Goal: Information Seeking & Learning: Learn about a topic

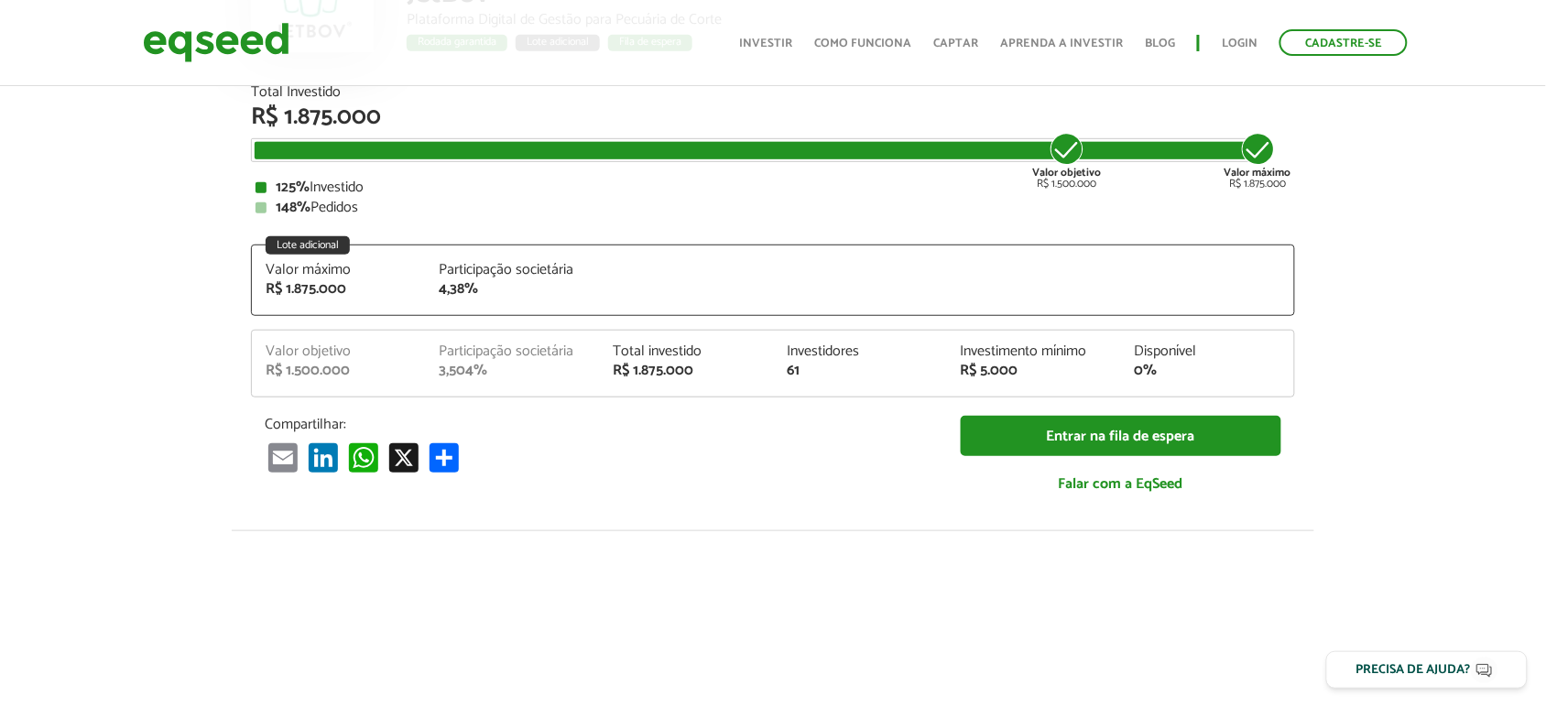
scroll to position [229, 0]
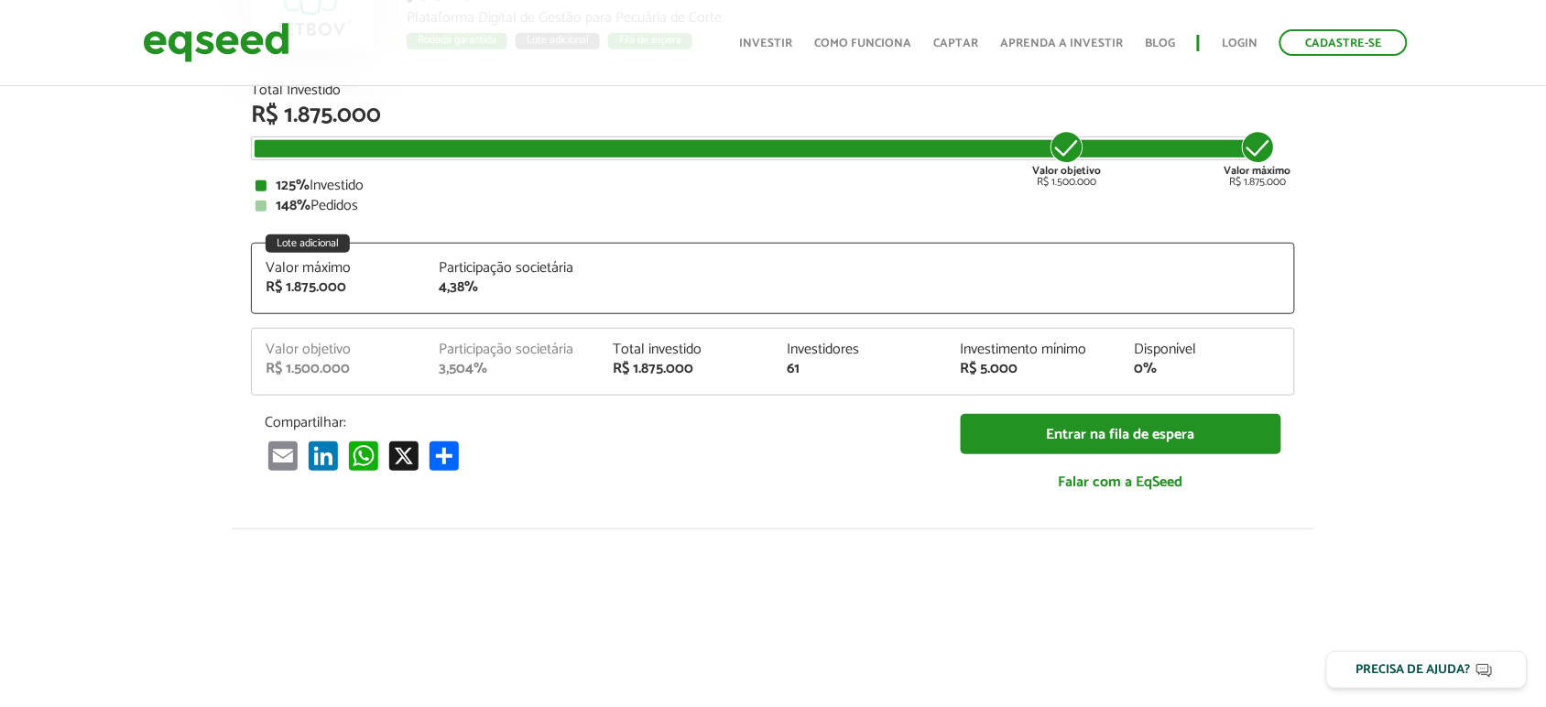
drag, startPoint x: 268, startPoint y: 174, endPoint x: 371, endPoint y: 202, distance: 106.4
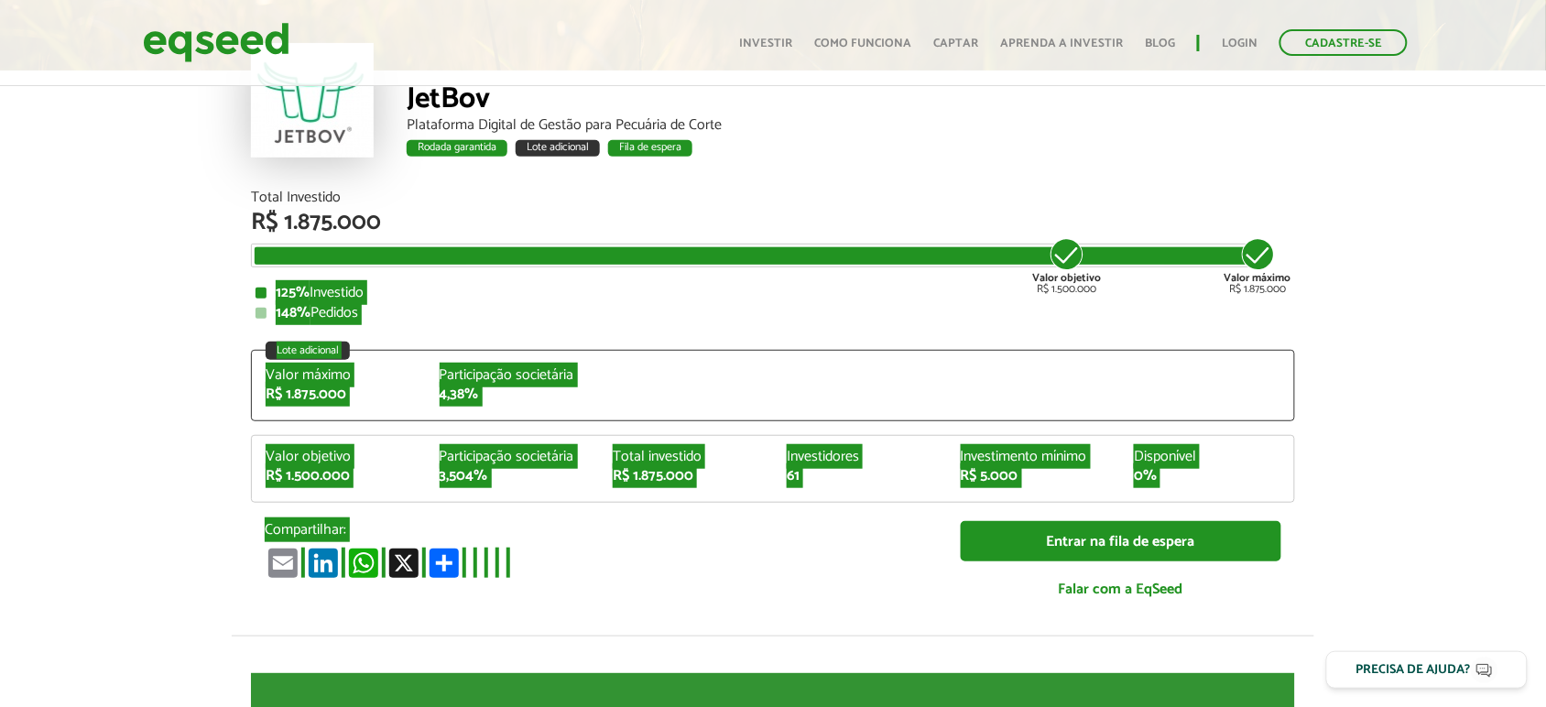
scroll to position [0, 0]
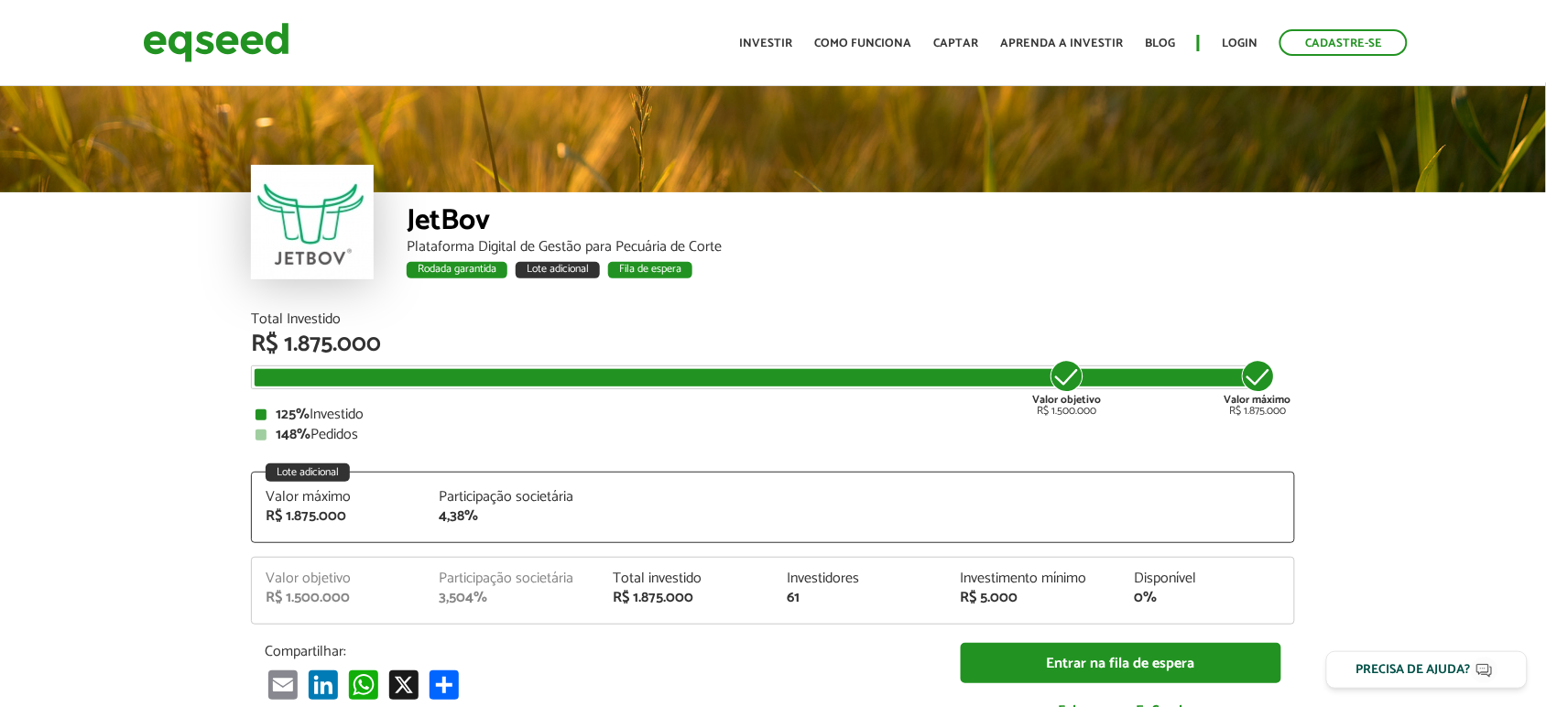
drag, startPoint x: 252, startPoint y: 323, endPoint x: 270, endPoint y: 311, distance: 21.8
click at [305, 314] on div "Total Investido R$ 1.875.000" at bounding box center [773, 334] width 1044 height 44
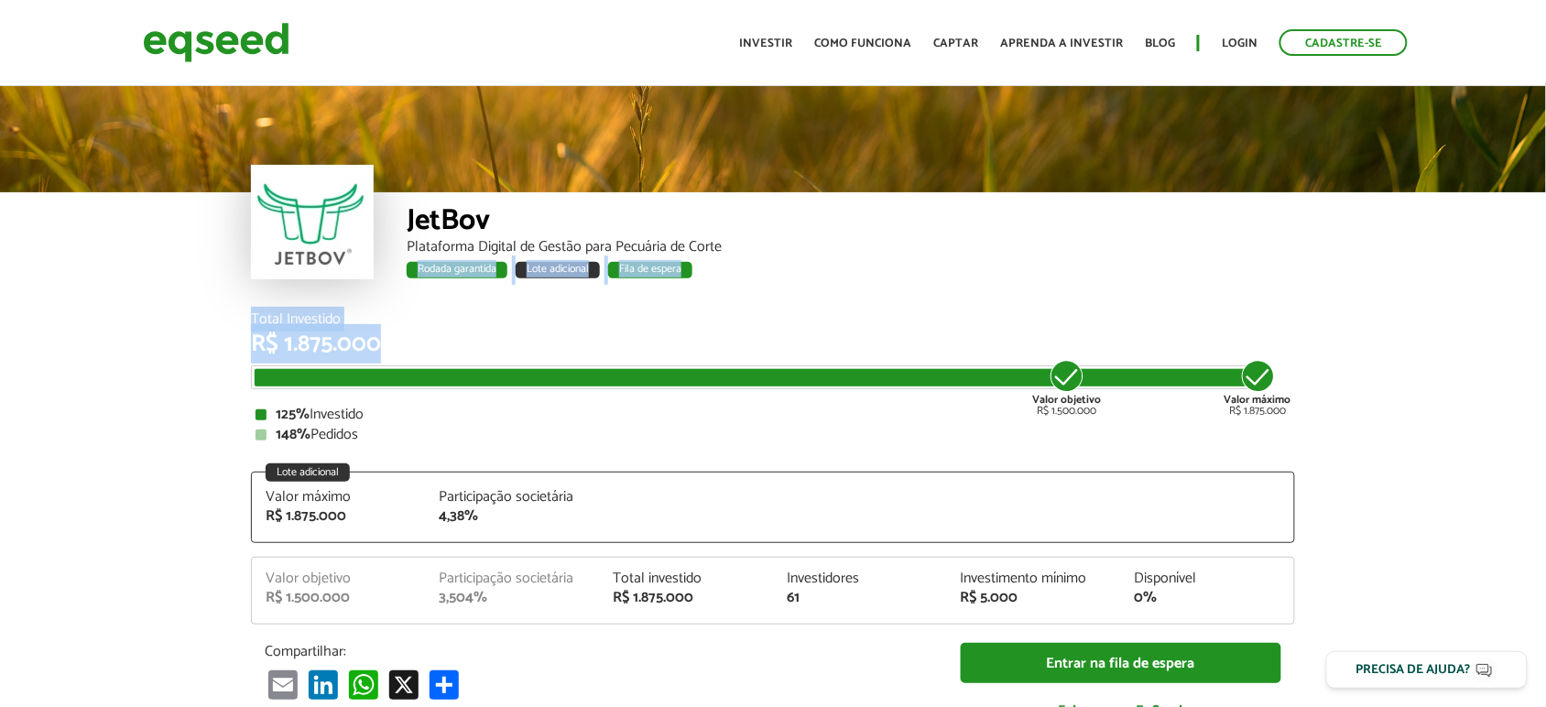
drag, startPoint x: 239, startPoint y: 305, endPoint x: 389, endPoint y: 340, distance: 154.1
click at [389, 340] on div "R$ 1.875.000" at bounding box center [773, 344] width 1044 height 24
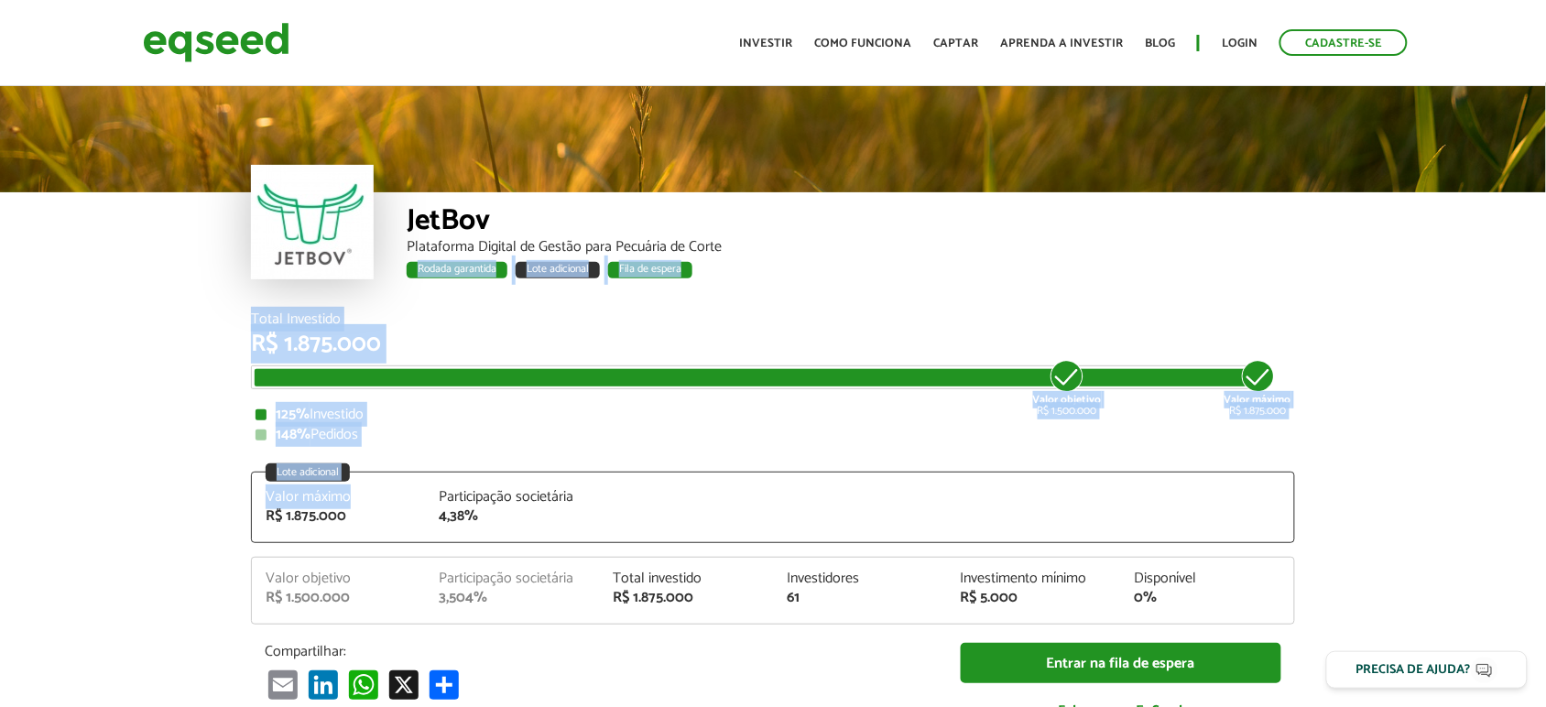
drag, startPoint x: 223, startPoint y: 307, endPoint x: 412, endPoint y: 460, distance: 243.5
click at [410, 445] on div "Total Investido R$ 1.875.000 Valor objetivo R$ 1.500.000 Valor máximo R$ 1.875.…" at bounding box center [773, 526] width 1044 height 428
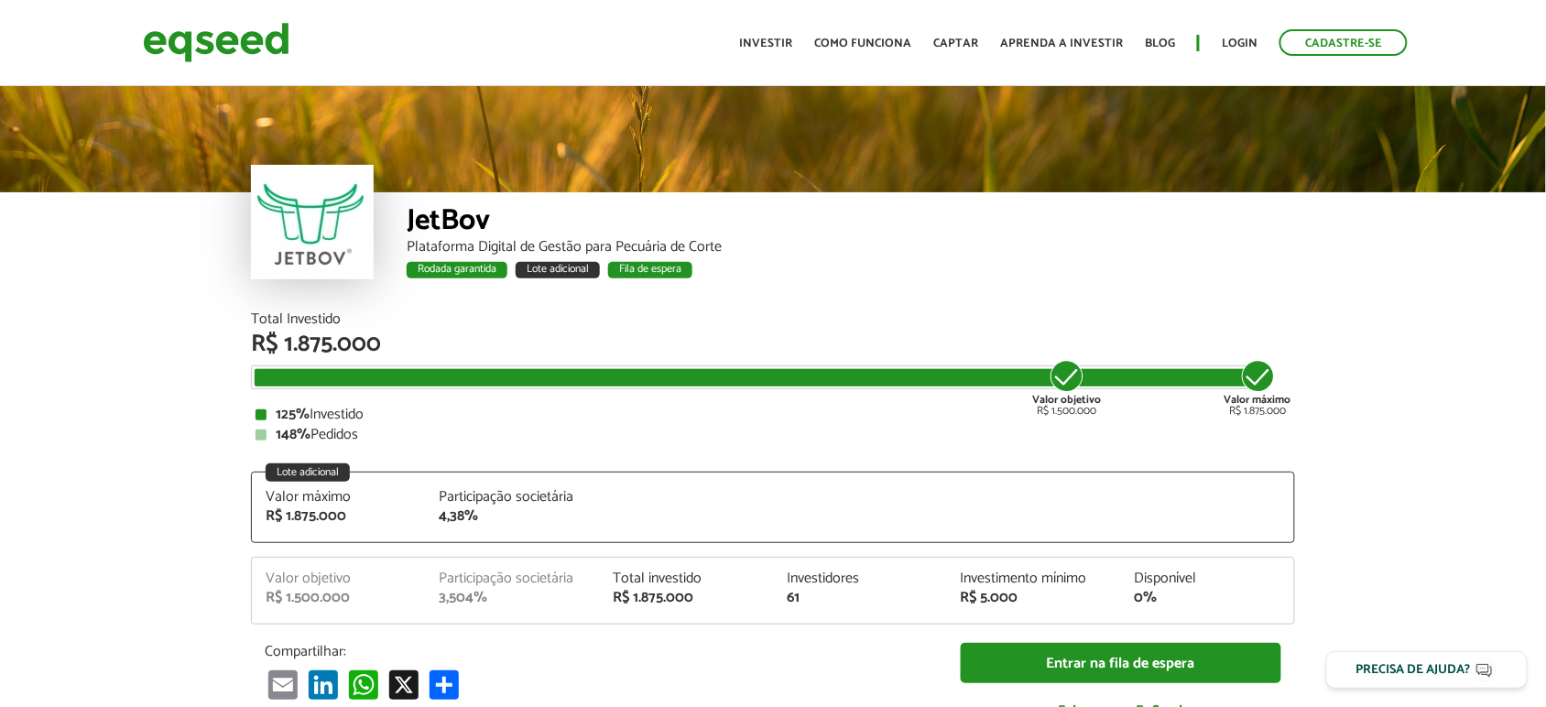
drag, startPoint x: 362, startPoint y: 412, endPoint x: 320, endPoint y: 296, distance: 123.4
click at [396, 418] on div "125% Investido" at bounding box center [772, 414] width 1035 height 15
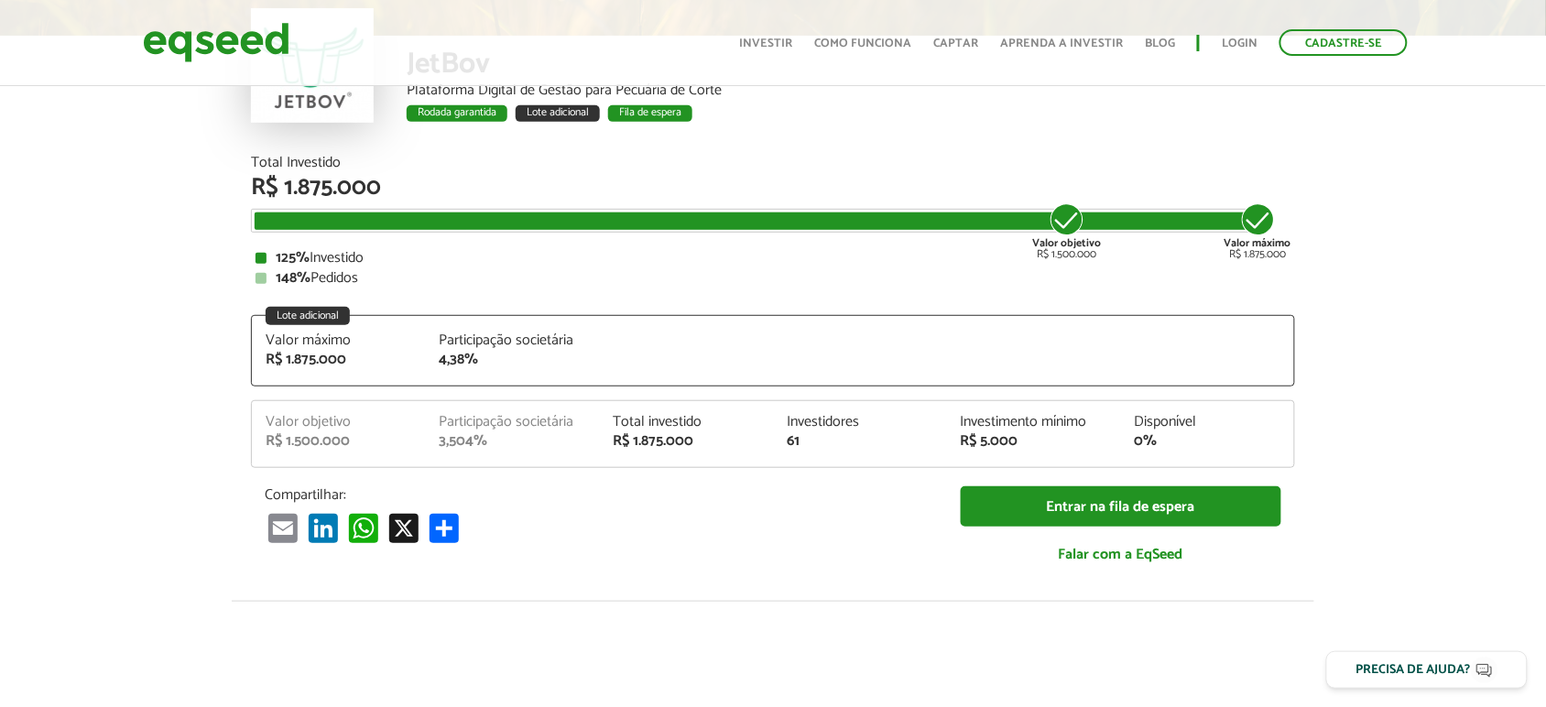
scroll to position [153, 0]
